Goal: Task Accomplishment & Management: Manage account settings

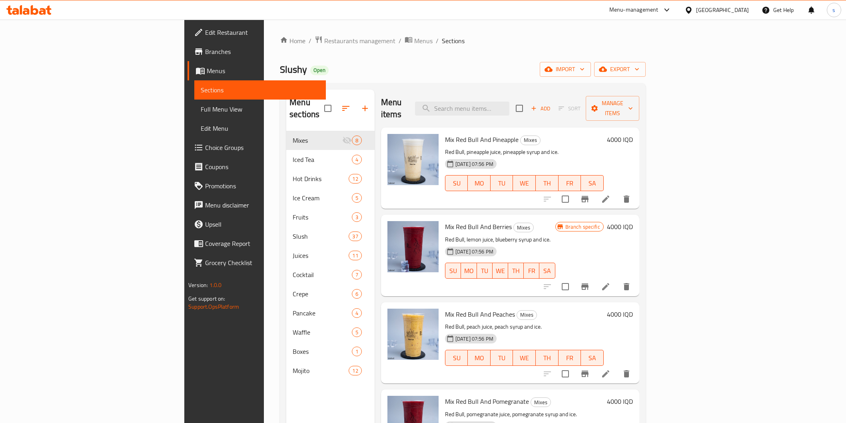
click at [324, 38] on span "Restaurants management" at bounding box center [359, 41] width 71 height 10
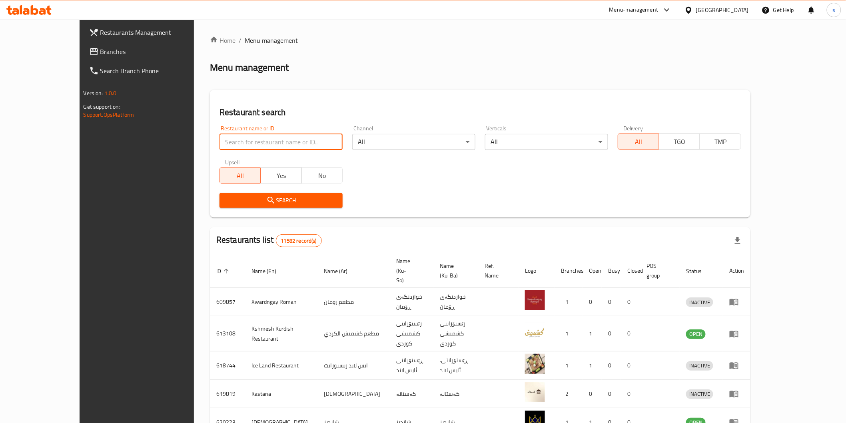
click at [248, 138] on input "search" at bounding box center [281, 142] width 123 height 16
paste input "Zizo Pizza"
type input "Zizo Pizza"
click button "Search" at bounding box center [281, 200] width 123 height 15
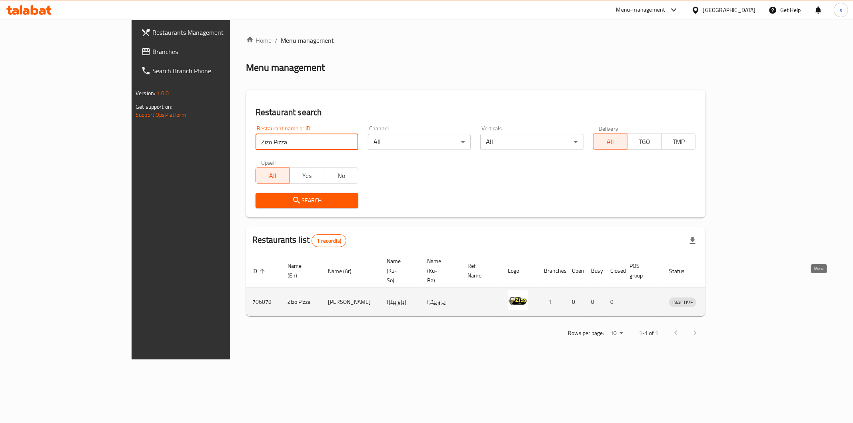
click at [722, 297] on icon "enhanced table" at bounding box center [717, 302] width 10 height 10
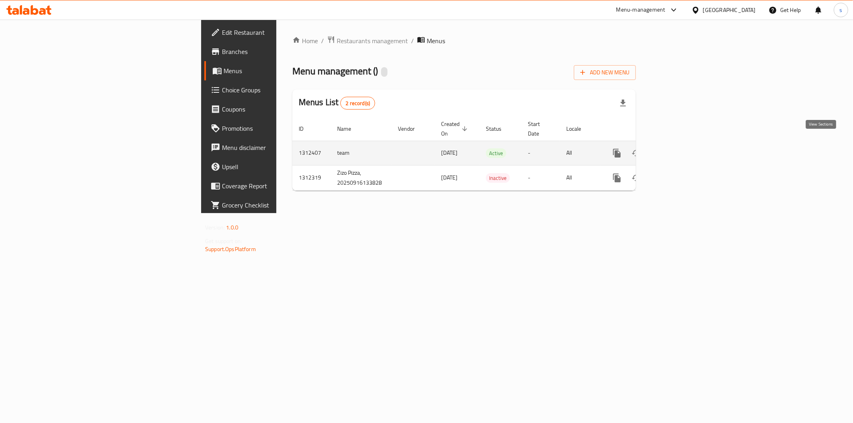
click at [679, 148] on icon "enhanced table" at bounding box center [675, 153] width 10 height 10
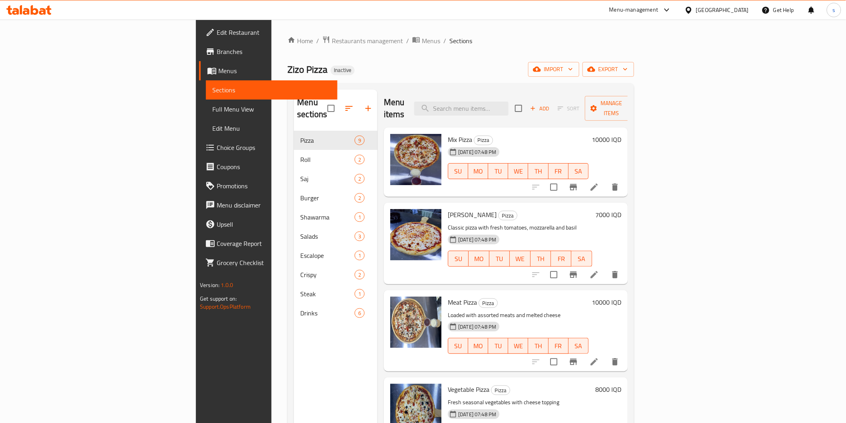
click at [212, 110] on span "Full Menu View" at bounding box center [271, 109] width 118 height 10
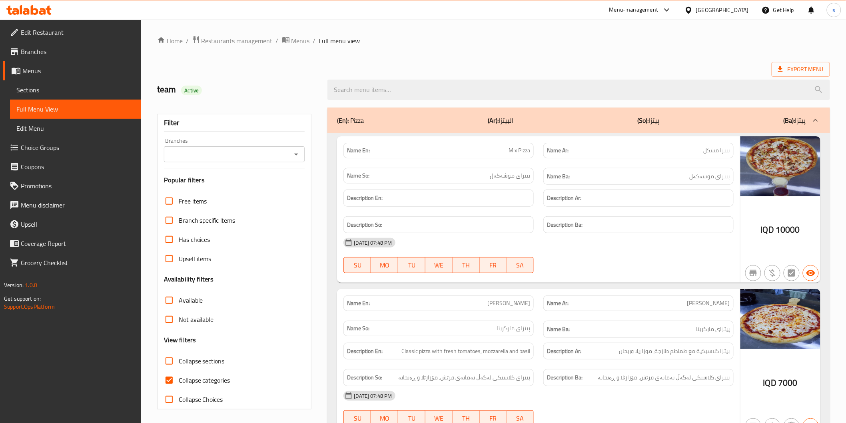
click at [274, 154] on input "Branches" at bounding box center [227, 154] width 123 height 11
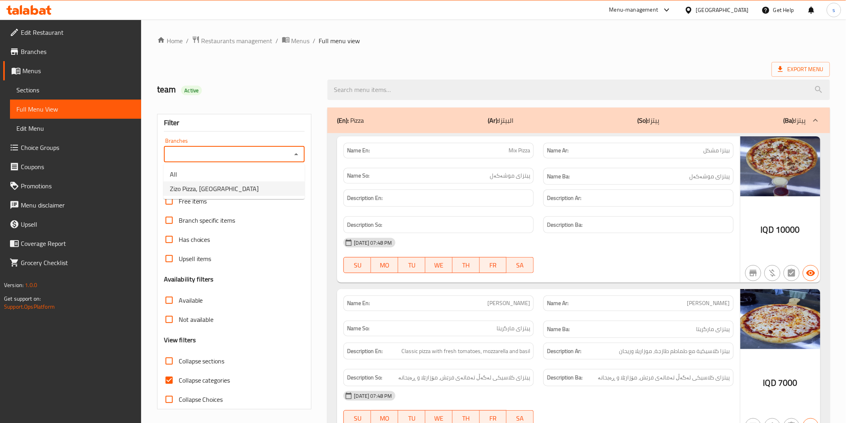
click at [262, 191] on li "Zizo Pizza, Maseik Street" at bounding box center [234, 189] width 141 height 14
type input "Zizo Pizza, Maseik Street"
click at [414, 91] on input "search" at bounding box center [579, 90] width 502 height 20
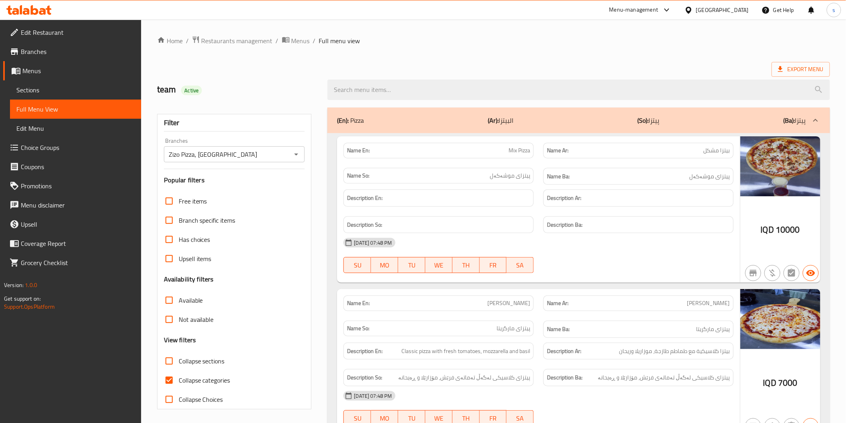
paste input "Calzone"
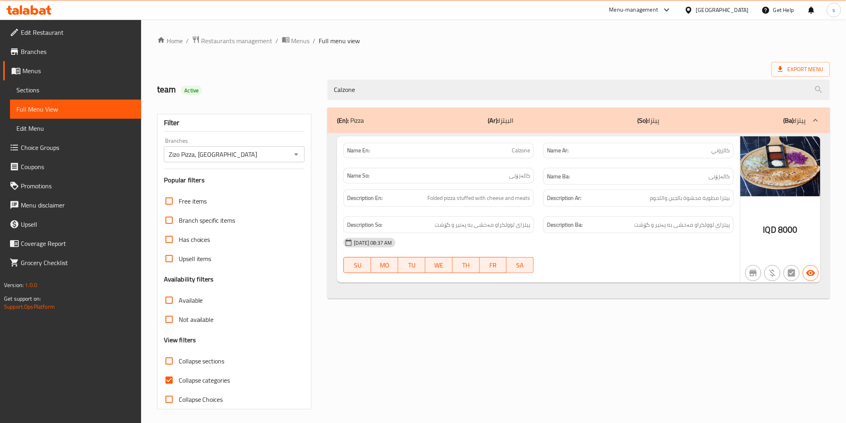
type input "Calzone"
click at [560, 295] on div "Name En: Calzone Name Ar: كالزوني Name So: کالەزۆنی Name Ba: کالەزۆنی Descripti…" at bounding box center [579, 216] width 502 height 166
click at [519, 170] on div "Name So: کالەزۆنی" at bounding box center [439, 176] width 190 height 16
copy span "کالەزۆنی"
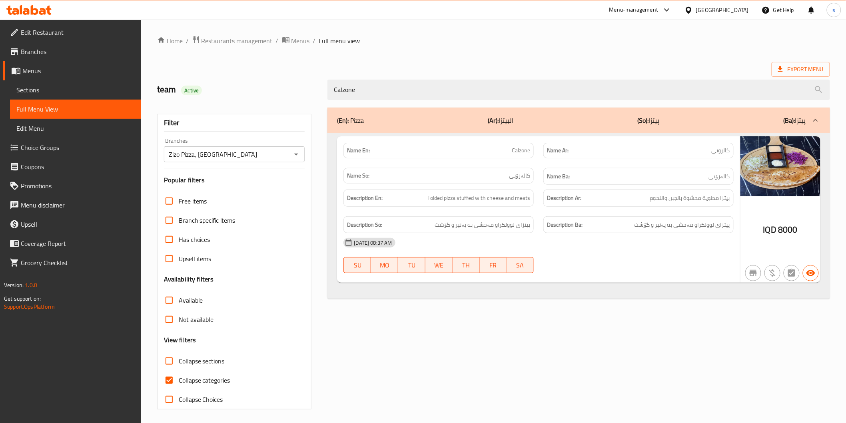
click at [603, 178] on h6 "Name Ba: کالەزۆنی" at bounding box center [638, 177] width 183 height 10
click at [434, 201] on span "Folded pizza stuffed with cheese and meats" at bounding box center [479, 198] width 103 height 10
click at [447, 195] on span "Folded pizza stuffed with cheese and meats" at bounding box center [479, 198] width 103 height 10
drag, startPoint x: 457, startPoint y: 197, endPoint x: 419, endPoint y: 202, distance: 38.3
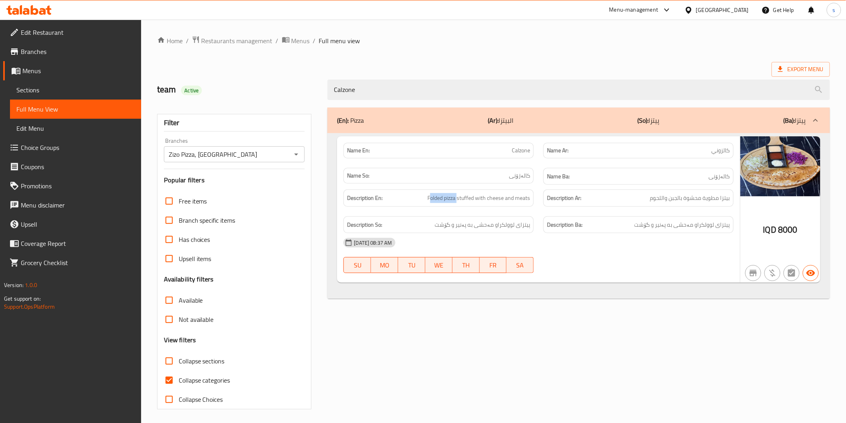
click at [419, 202] on h6 "Description En: Folded pizza stuffed with cheese and meats" at bounding box center [438, 198] width 183 height 10
copy span "Folded pizza"
click at [502, 159] on div "Name En: Calzone" at bounding box center [439, 150] width 200 height 25
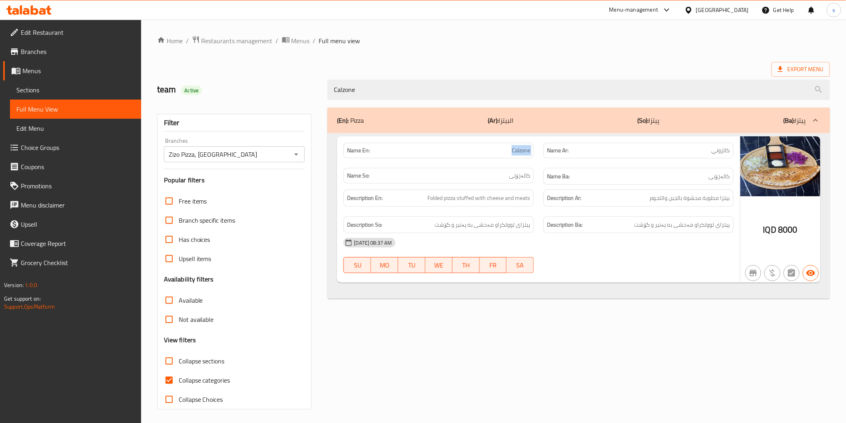
copy span "Calzone"
click at [65, 93] on span "Sections" at bounding box center [75, 90] width 118 height 10
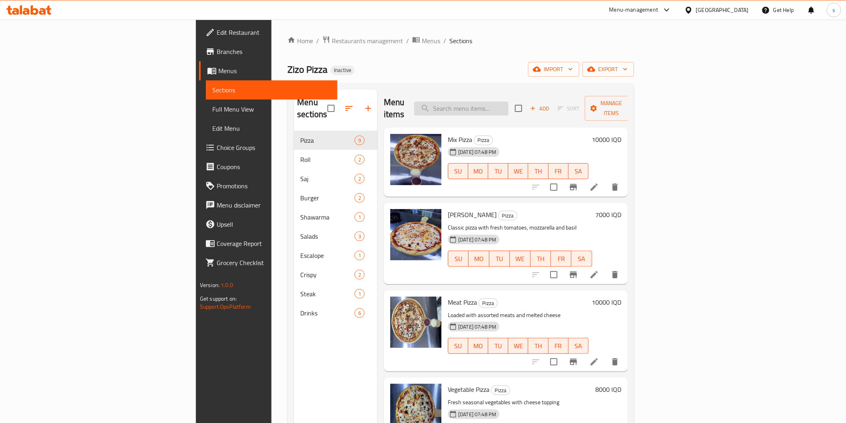
drag, startPoint x: 520, startPoint y: 111, endPoint x: 523, endPoint y: 105, distance: 6.3
click at [523, 105] on div "Menu items Add Sort Manage items" at bounding box center [506, 109] width 244 height 38
click at [509, 104] on input "search" at bounding box center [461, 109] width 94 height 14
paste input "Calzone"
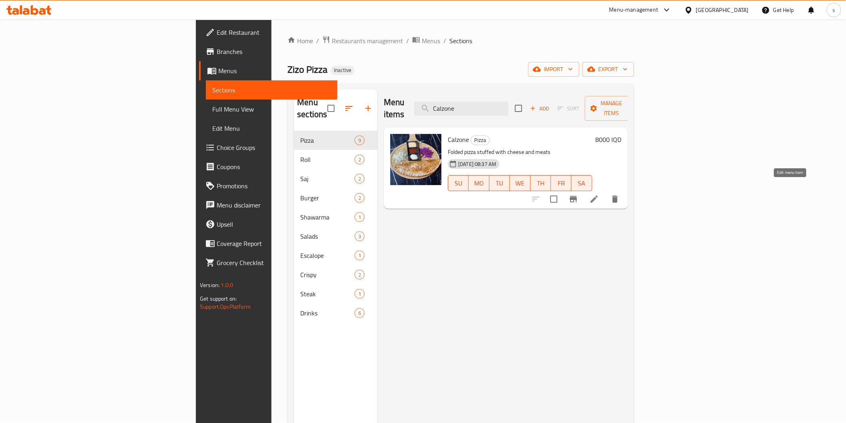
type input "Calzone"
click at [599, 194] on icon at bounding box center [595, 199] width 10 height 10
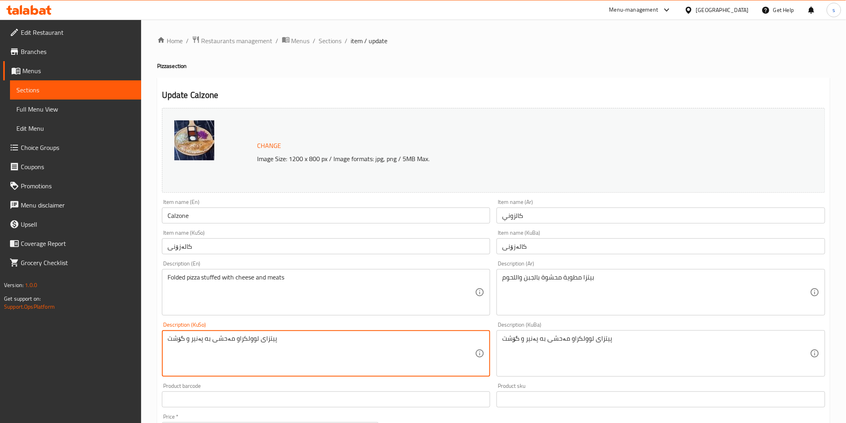
click at [250, 342] on textarea "پیتزای لوولکراو مەحشی به پەنیر و گۆشت" at bounding box center [322, 354] width 308 height 38
type textarea "پیتزای قەدکراو مەحشی به پەنیر و گۆشت"
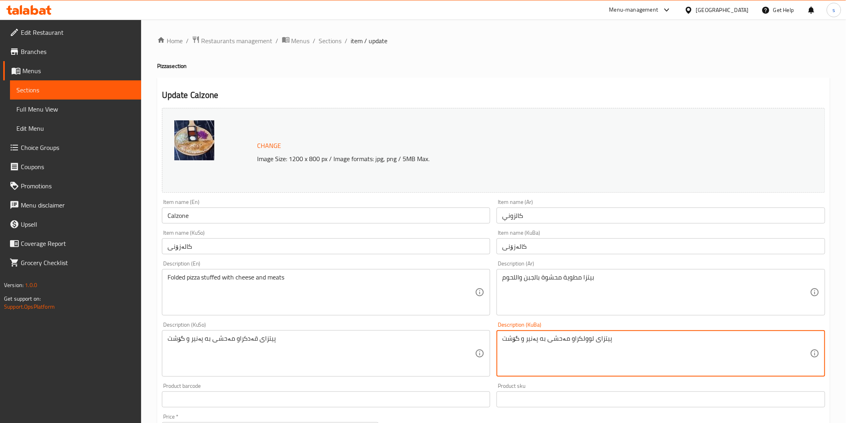
click at [594, 349] on textarea "پیتزای لوولکراو مەحشی به پەنیر و گۆشت" at bounding box center [656, 354] width 308 height 38
paste textarea "ەد"
click at [582, 360] on textarea "پیتزای قەدکراو مەحشی به پەنیر و گۆشت" at bounding box center [656, 354] width 308 height 38
type textarea "پیتزای قەدکراو مەحشی به پەنیر و گۆشت"
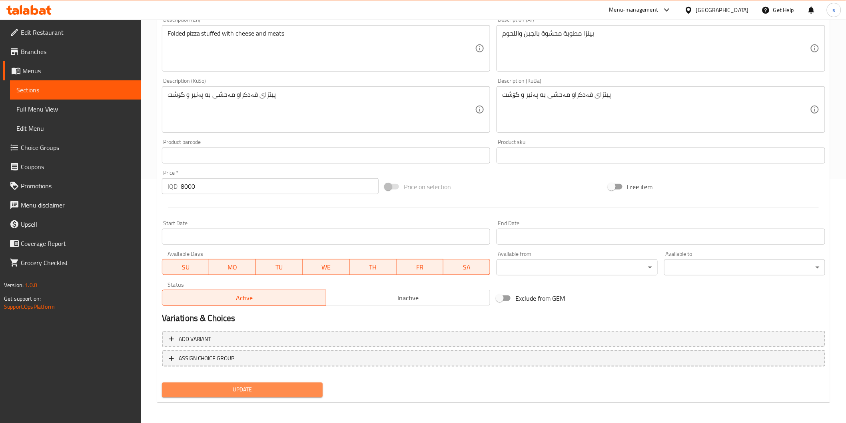
click at [236, 392] on span "Update" at bounding box center [242, 390] width 148 height 10
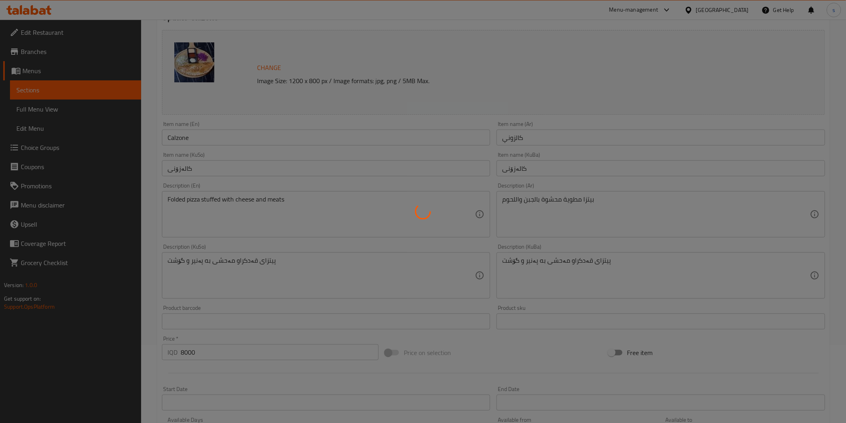
scroll to position [66, 0]
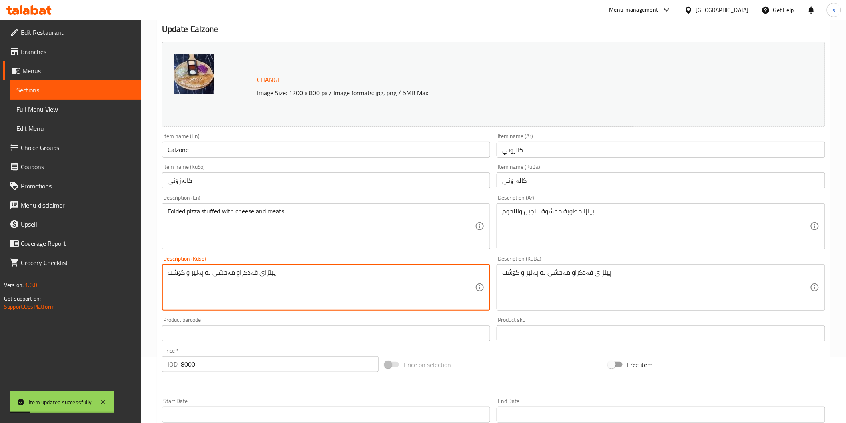
drag, startPoint x: 297, startPoint y: 279, endPoint x: 233, endPoint y: 277, distance: 63.6
click at [258, 282] on textarea "پیتزای قەدکراو مەحشی به پەنیر و گۆشت" at bounding box center [322, 288] width 308 height 38
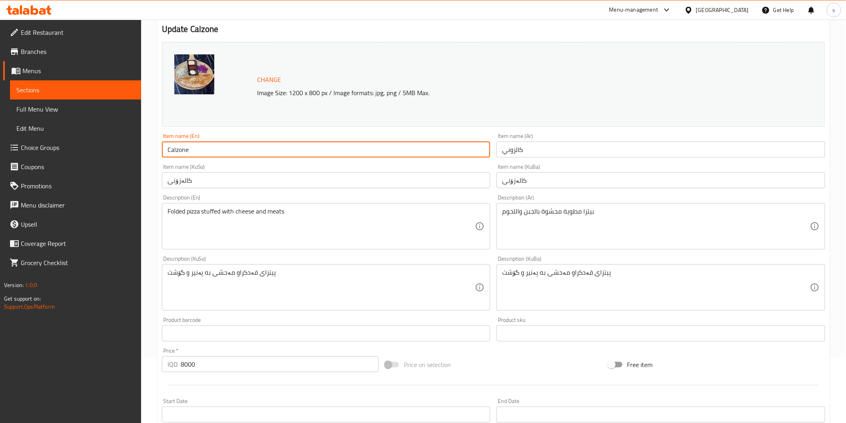
drag, startPoint x: 187, startPoint y: 148, endPoint x: 165, endPoint y: 153, distance: 22.5
click at [165, 153] on input "Calzone" at bounding box center [326, 150] width 329 height 16
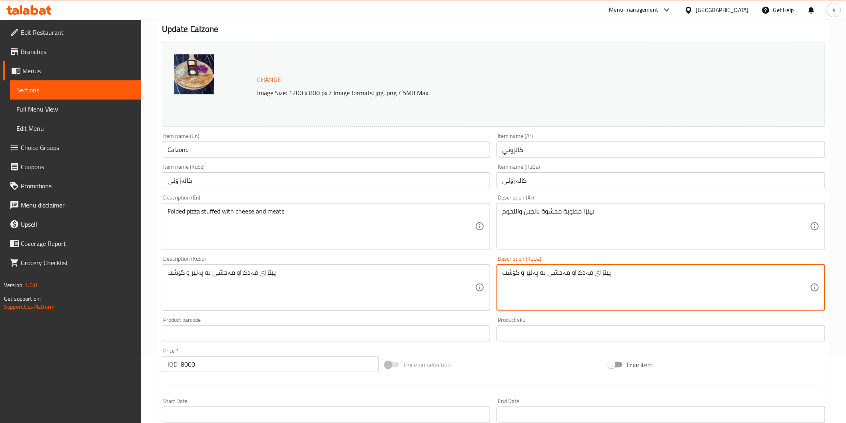
click at [573, 274] on textarea "پیتزای قەدکراو مەحشی به پەنیر و گۆشت" at bounding box center [656, 288] width 308 height 38
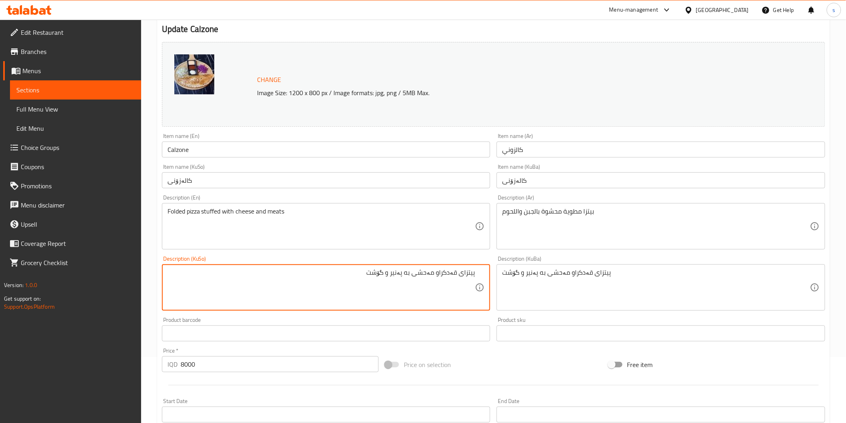
click at [443, 274] on textarea "پیتزای قەدکراو مەحشی به پەنیر و گۆشت" at bounding box center [322, 288] width 308 height 38
click at [451, 274] on textarea "پیتزای داخراو مەحشی به پەنیر و گۆشت" at bounding box center [322, 288] width 308 height 38
click at [442, 270] on textarea "پیتزای داخراو مەحشی به پەنیر و گۆشت" at bounding box center [322, 288] width 308 height 38
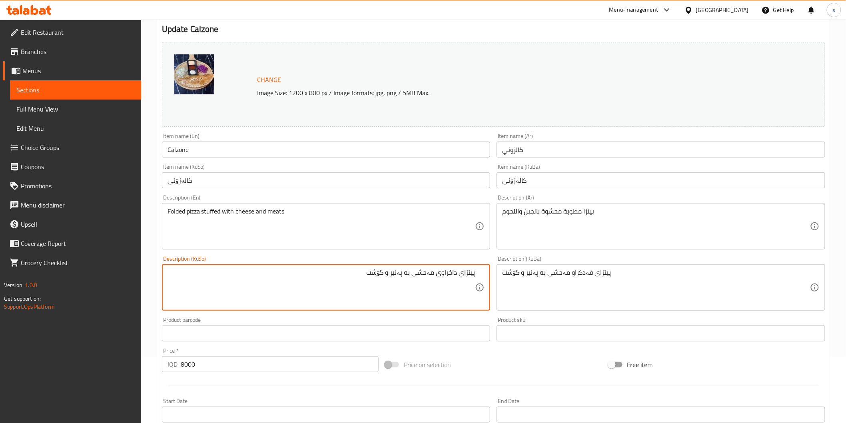
click at [446, 269] on textarea "پیتزای داخراوی مەحشی به پەنیر و گۆشت" at bounding box center [322, 288] width 308 height 38
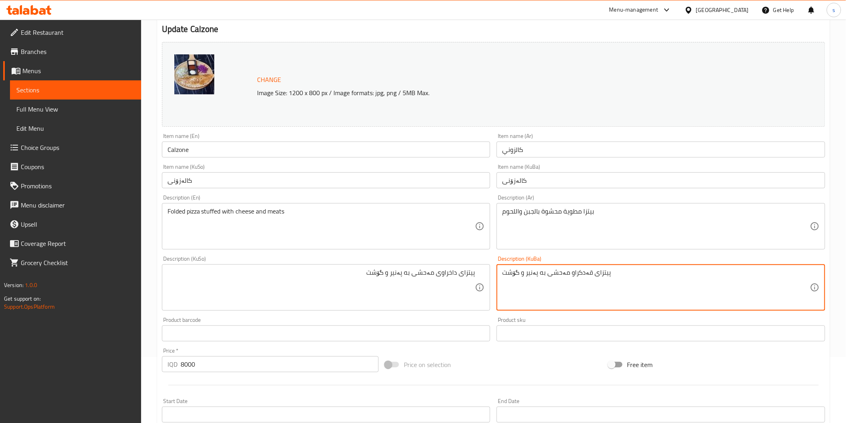
click at [537, 275] on textarea "پیتزای قەدکراو مەحشی به پەنیر و گۆشت" at bounding box center [656, 288] width 308 height 38
click at [538, 276] on textarea "پیتزای قەدکراو مەحشی به پەنیر و گۆشت" at bounding box center [656, 288] width 308 height 38
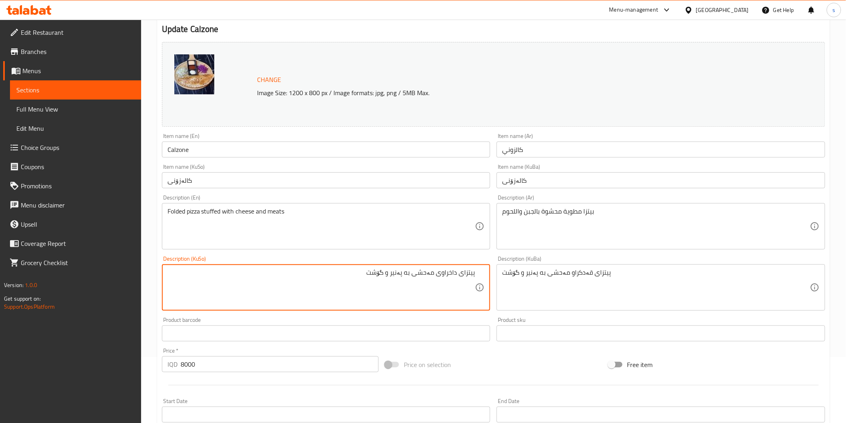
click at [446, 277] on textarea "پیتزای داخراوی مەحشی به پەنیر و گۆشت" at bounding box center [322, 288] width 308 height 38
click at [370, 295] on textarea "پیتزای قەدکراو مەحشی به پەنیر و گۆشت" at bounding box center [322, 288] width 308 height 38
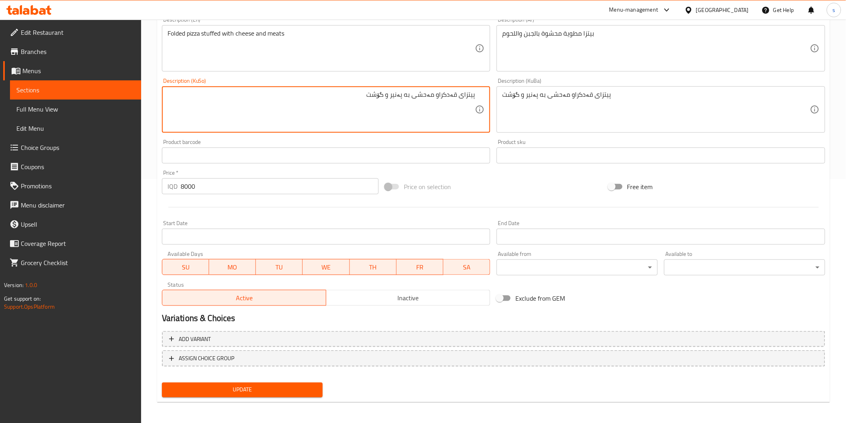
type textarea "پیتزای قەدکراو مەحشی به پەنیر و گۆشت"
click at [266, 390] on span "Update" at bounding box center [242, 390] width 148 height 10
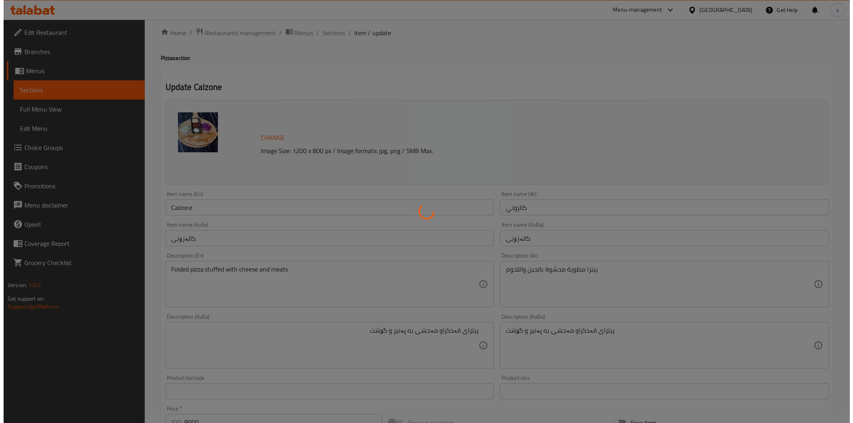
scroll to position [0, 0]
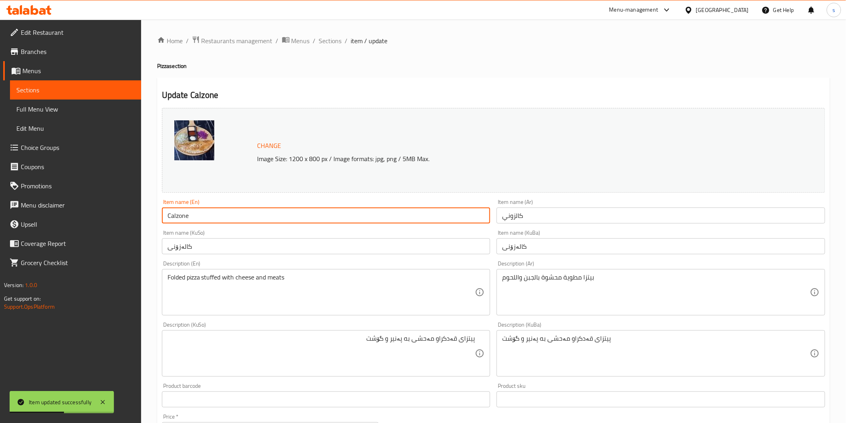
drag, startPoint x: 210, startPoint y: 219, endPoint x: 155, endPoint y: 217, distance: 55.2
click at [155, 217] on div "Home / Restaurants management / Menus / Sections / item / update Pizza section …" at bounding box center [493, 344] width 705 height 649
click at [70, 105] on span "Full Menu View" at bounding box center [75, 109] width 118 height 10
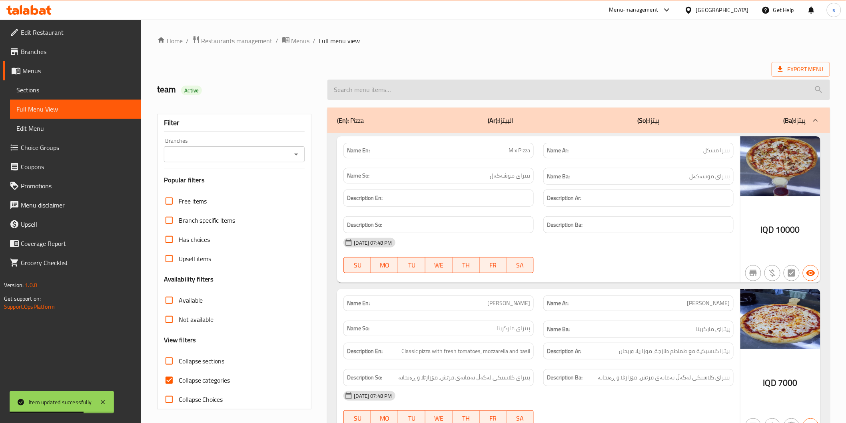
click at [406, 92] on input "search" at bounding box center [579, 90] width 502 height 20
paste input "Calzone"
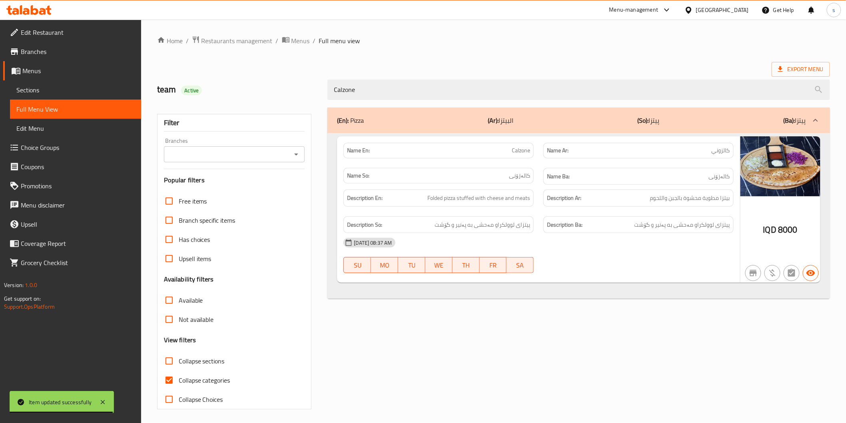
type input "Calzone"
click at [284, 152] on input "Branches" at bounding box center [227, 154] width 123 height 11
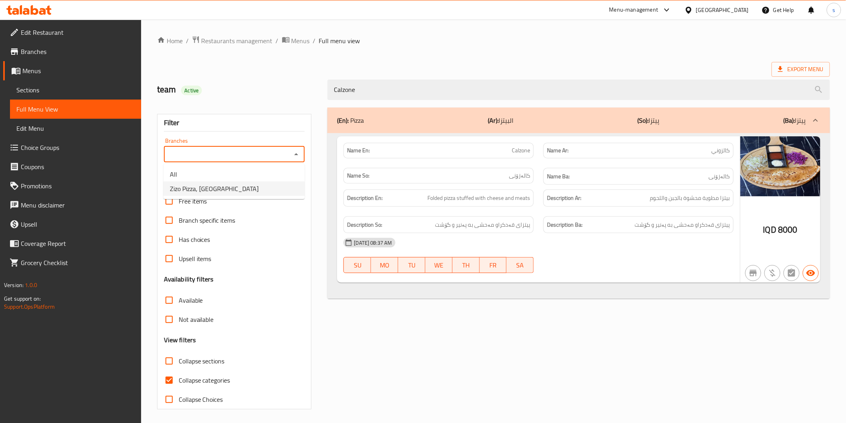
click at [270, 193] on li "Zizo Pizza, Maseik Street" at bounding box center [234, 189] width 141 height 14
type input "Zizo Pizza, Maseik Street"
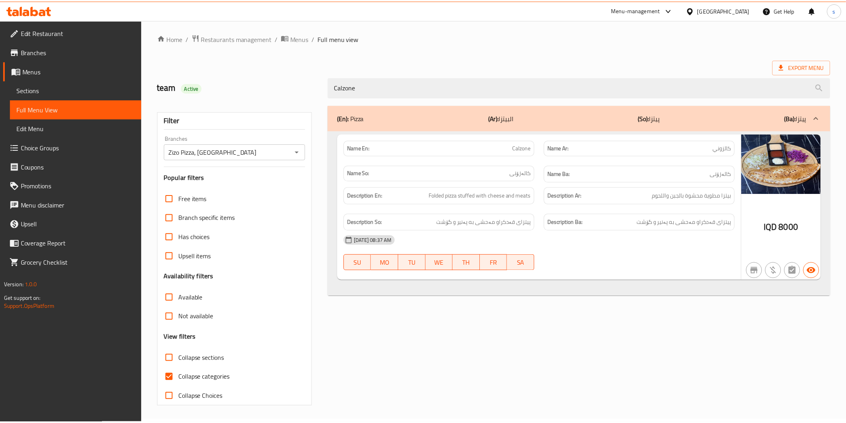
scroll to position [2, 0]
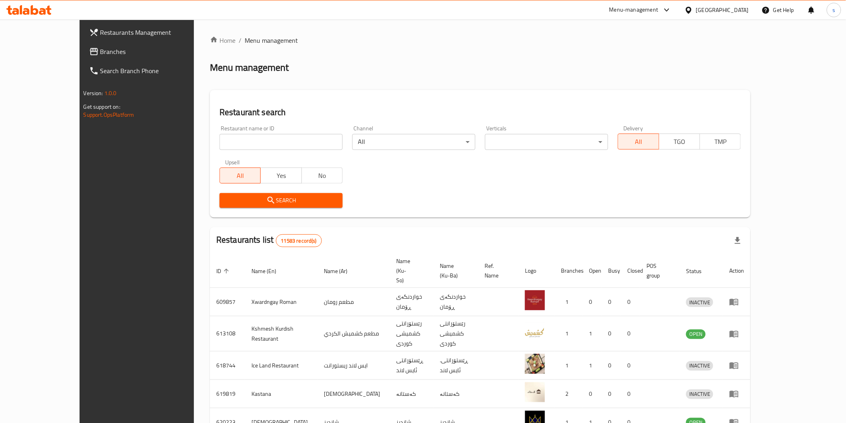
click at [270, 142] on div "Home / Menu management Menu management Restaurant search Restaurant name or ID …" at bounding box center [480, 321] width 541 height 570
click at [270, 142] on input "search" at bounding box center [281, 142] width 123 height 16
type input "پ"
click button "Search" at bounding box center [281, 200] width 123 height 15
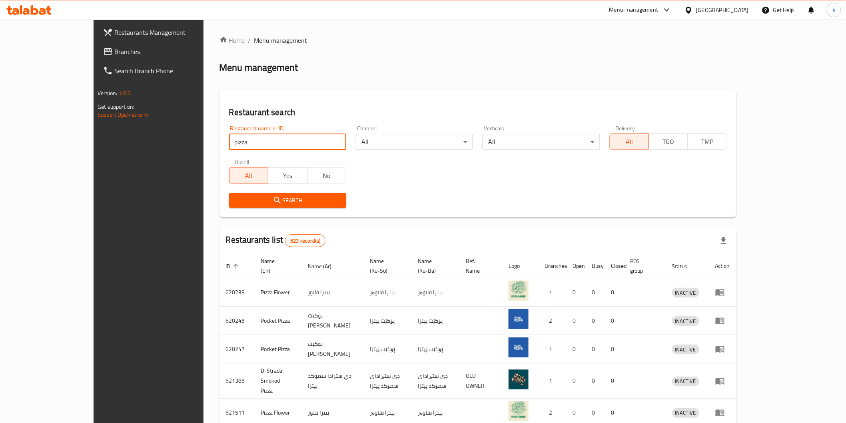
type input "Pizza Hut"
click button "Search" at bounding box center [287, 200] width 117 height 15
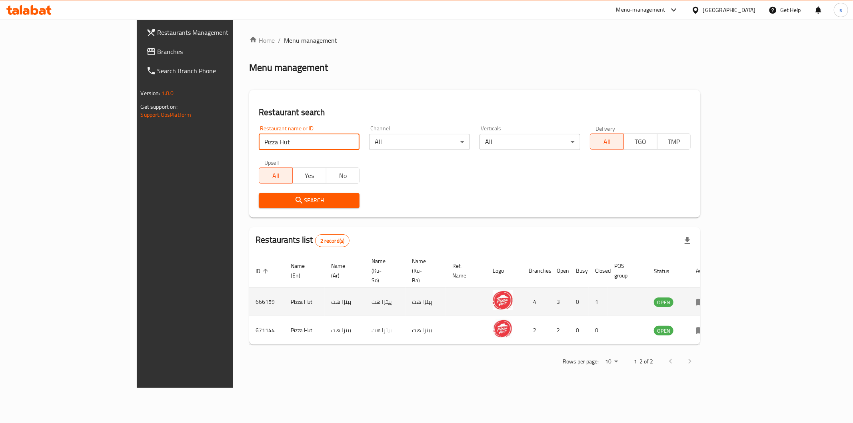
click at [705, 297] on icon "enhanced table" at bounding box center [701, 302] width 10 height 10
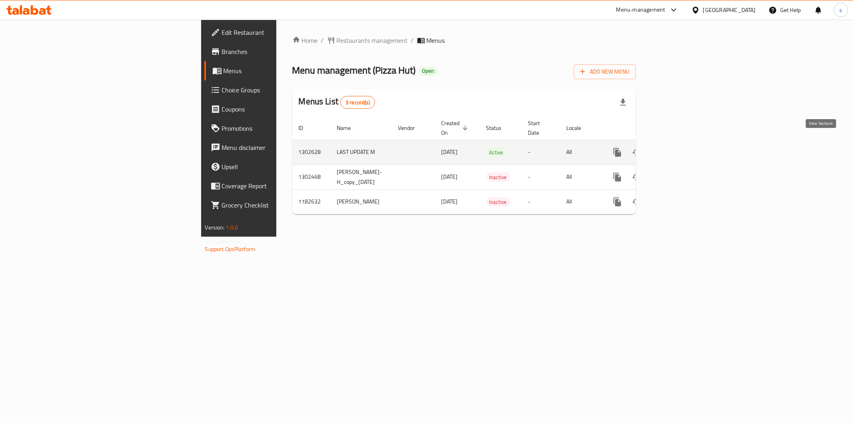
click at [679, 149] on icon "enhanced table" at bounding box center [674, 152] width 7 height 7
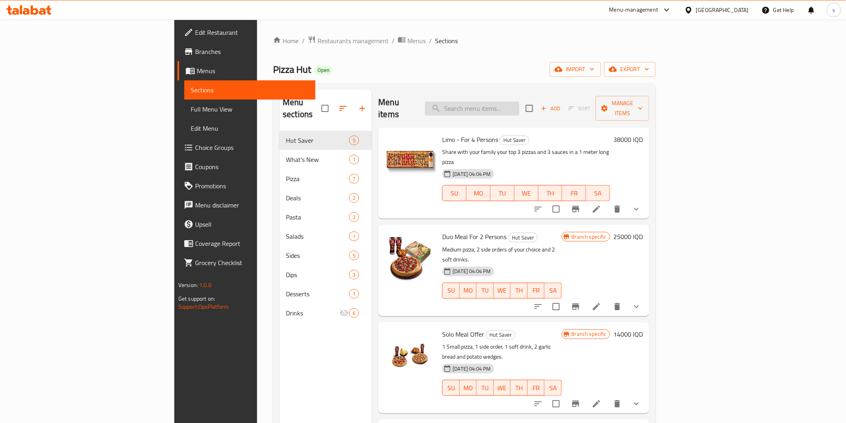
click at [520, 108] on input "search" at bounding box center [472, 109] width 94 height 14
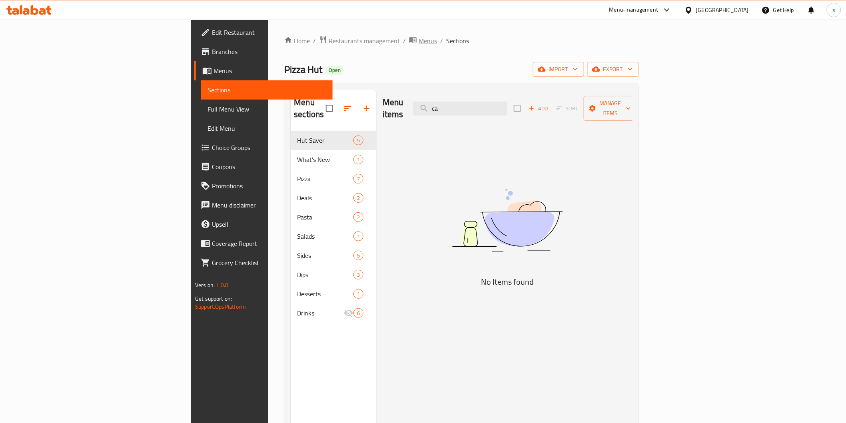
type input "c"
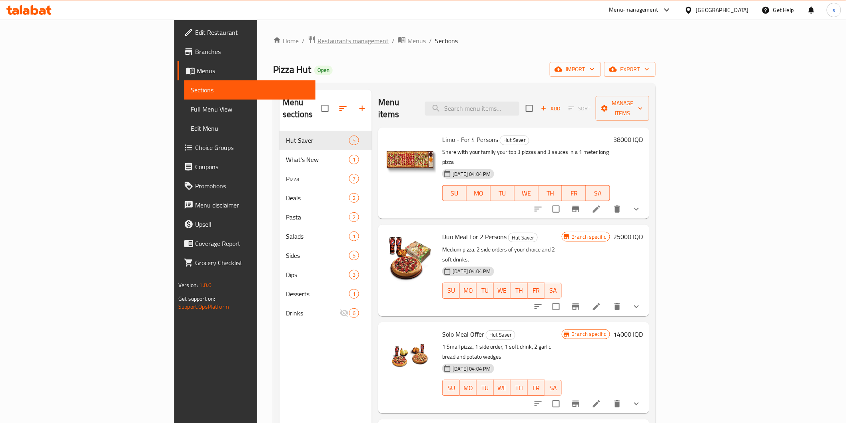
click at [318, 36] on span "Restaurants management" at bounding box center [353, 41] width 71 height 10
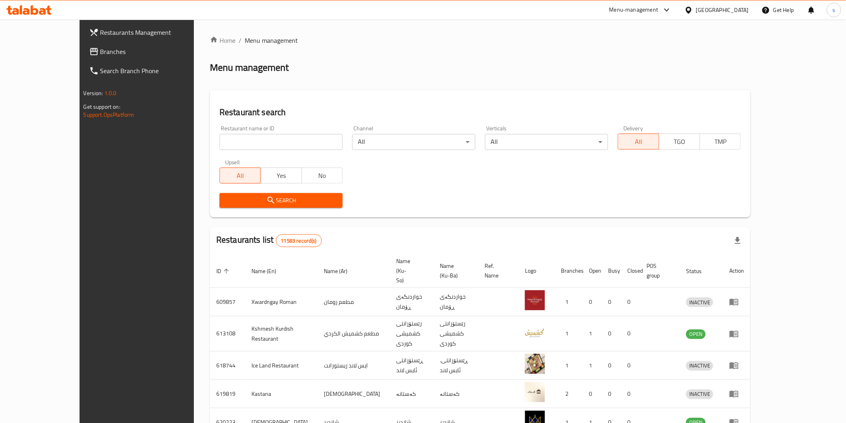
click at [282, 136] on input "search" at bounding box center [281, 142] width 123 height 16
type input "p"
type input "calz"
click button "Search" at bounding box center [281, 200] width 123 height 15
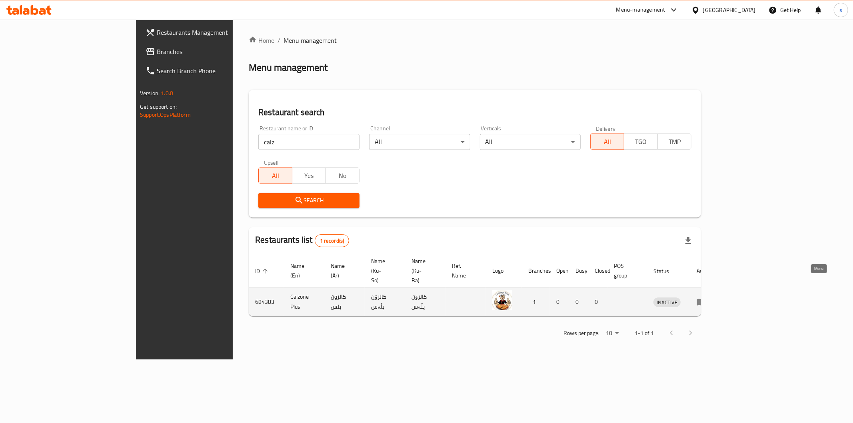
click at [706, 297] on icon "enhanced table" at bounding box center [702, 302] width 10 height 10
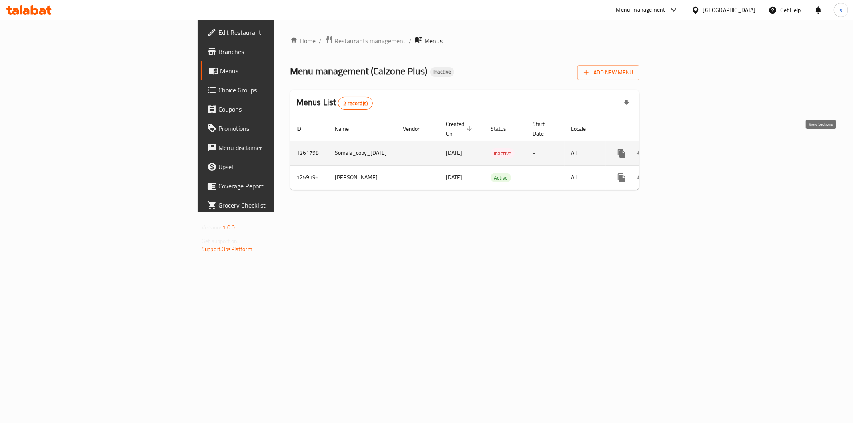
click at [689, 145] on link "enhanced table" at bounding box center [679, 153] width 19 height 19
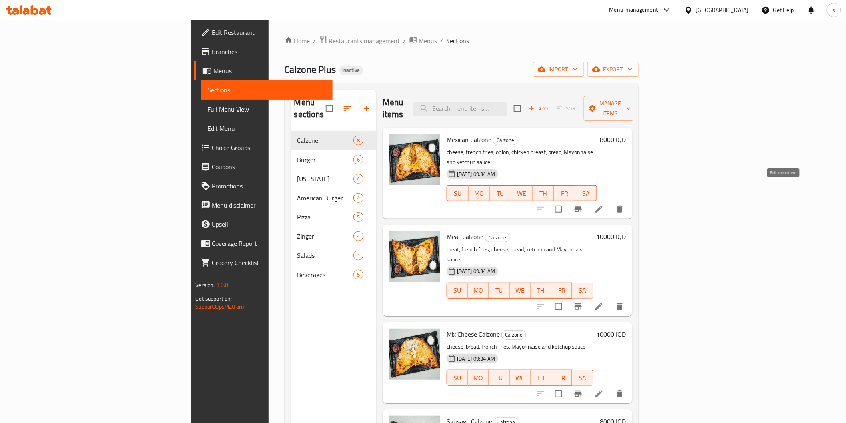
click at [604, 204] on icon at bounding box center [599, 209] width 10 height 10
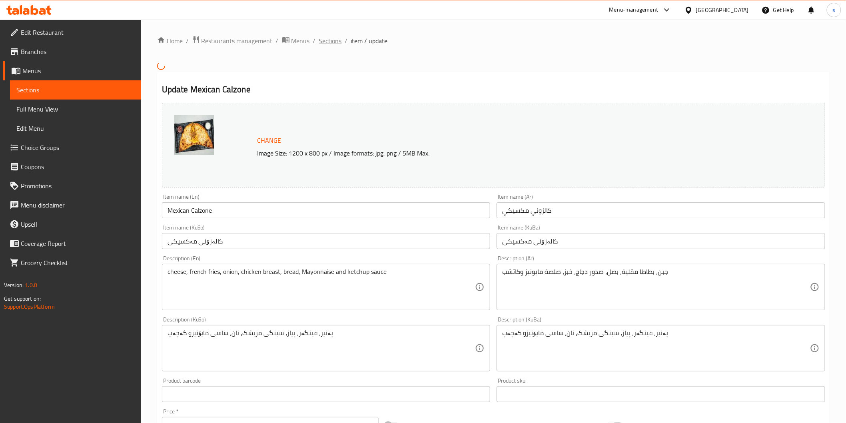
click at [325, 45] on span "Sections" at bounding box center [330, 41] width 23 height 10
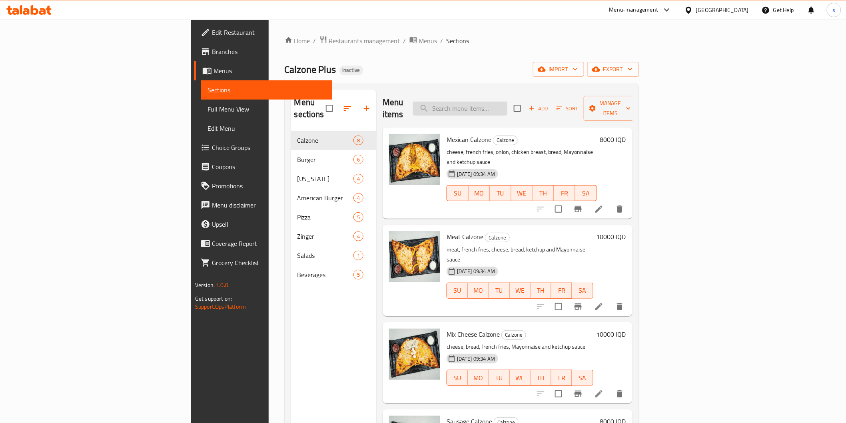
click at [508, 104] on input "search" at bounding box center [460, 109] width 94 height 14
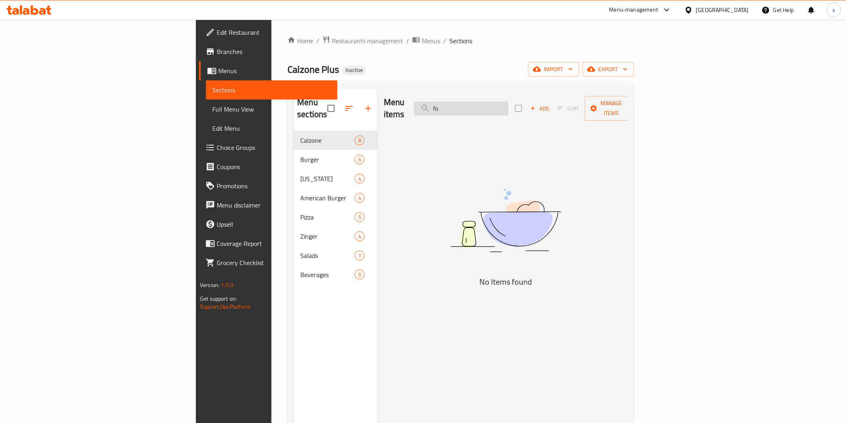
type input "f"
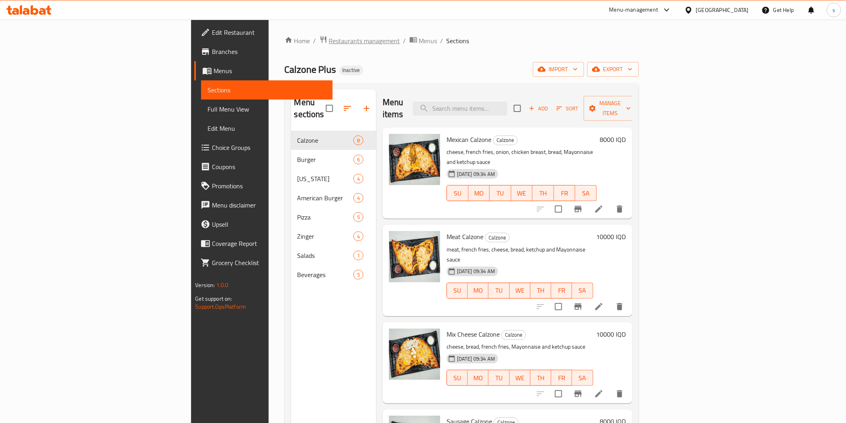
click at [329, 42] on span "Restaurants management" at bounding box center [364, 41] width 71 height 10
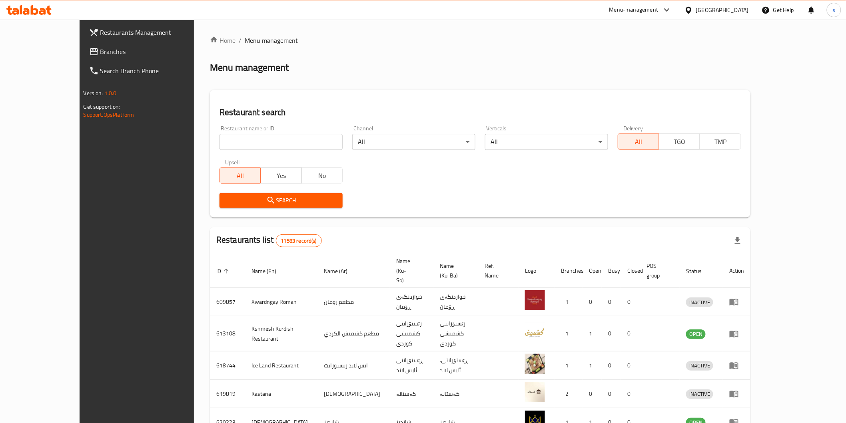
click at [235, 142] on input "search" at bounding box center [281, 142] width 123 height 16
type input "fold"
click button "Search" at bounding box center [281, 200] width 123 height 15
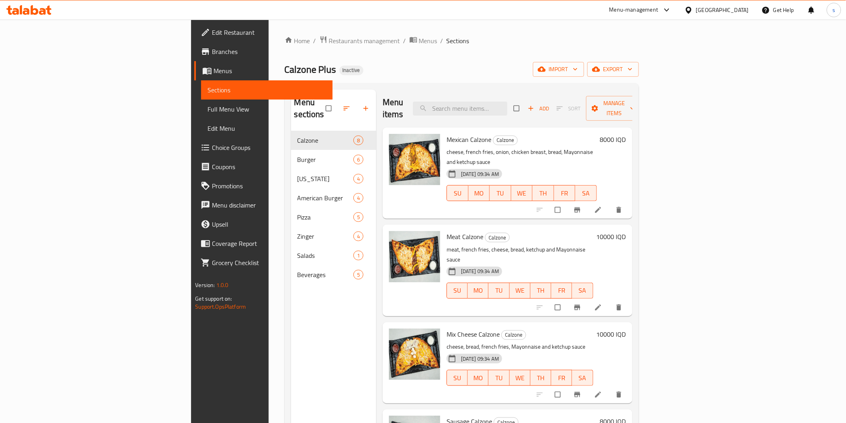
click at [543, 94] on div "Menu items Add Sort Manage items" at bounding box center [508, 109] width 250 height 38
click at [508, 102] on input "search" at bounding box center [460, 109] width 94 height 14
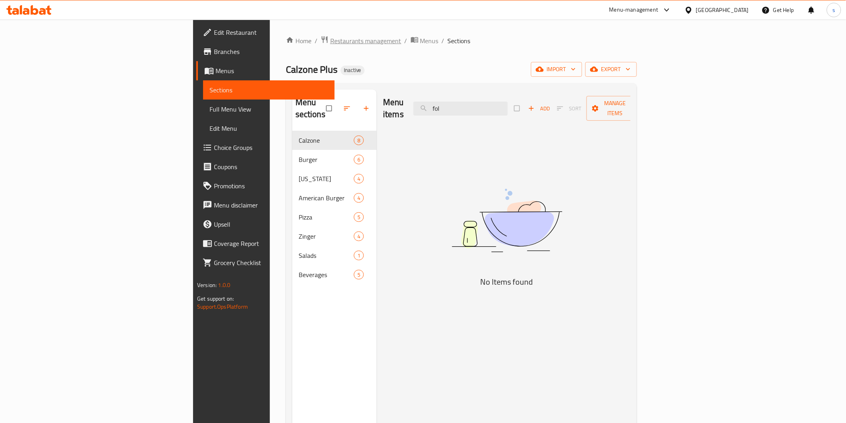
type input "fol"
click at [330, 42] on span "Restaurants management" at bounding box center [365, 41] width 71 height 10
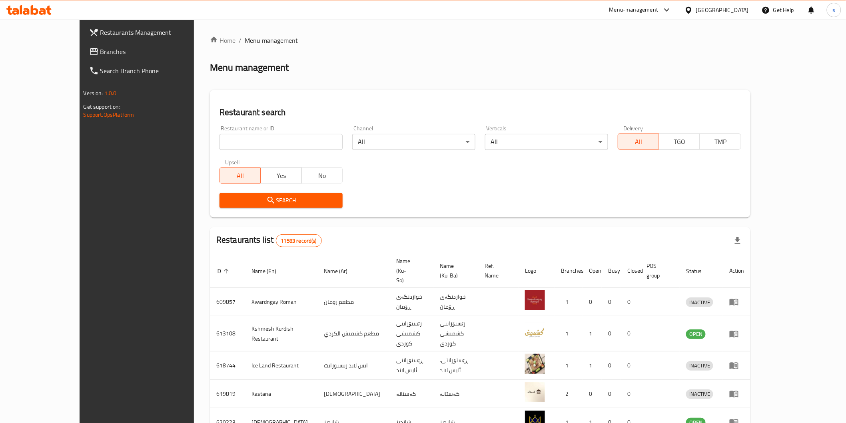
click at [31, 10] on icon at bounding box center [35, 10] width 8 height 10
